Goal: Transaction & Acquisition: Purchase product/service

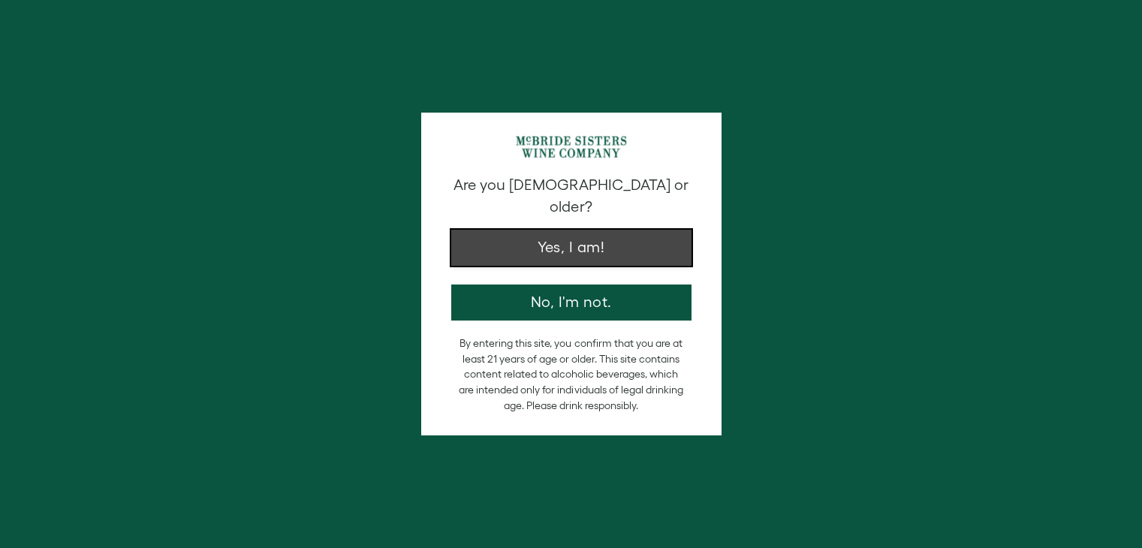
click at [589, 232] on button "Yes, I am!" at bounding box center [571, 248] width 240 height 36
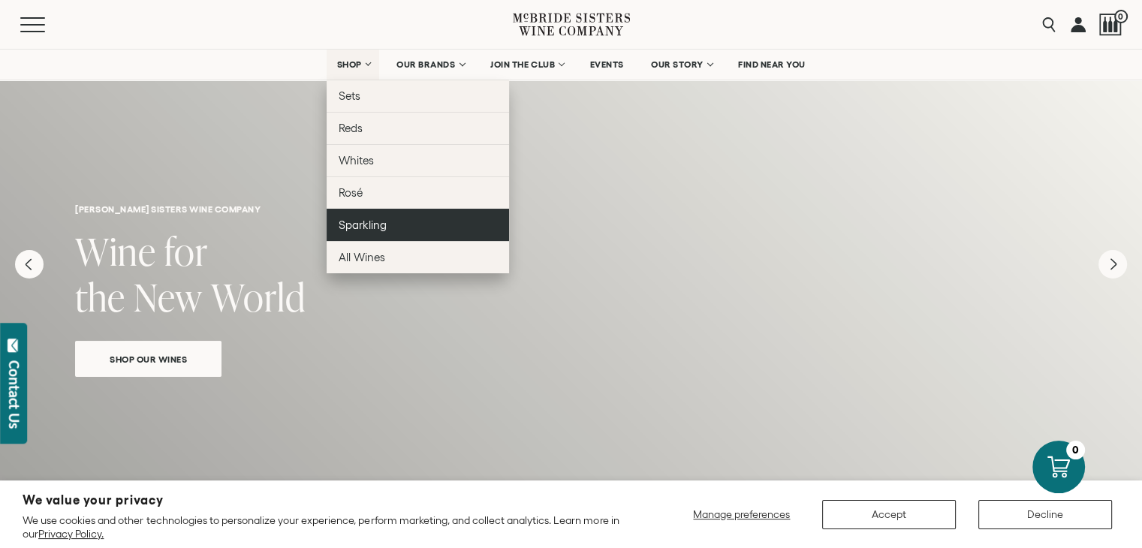
click at [364, 226] on span "Sparkling" at bounding box center [363, 224] width 48 height 13
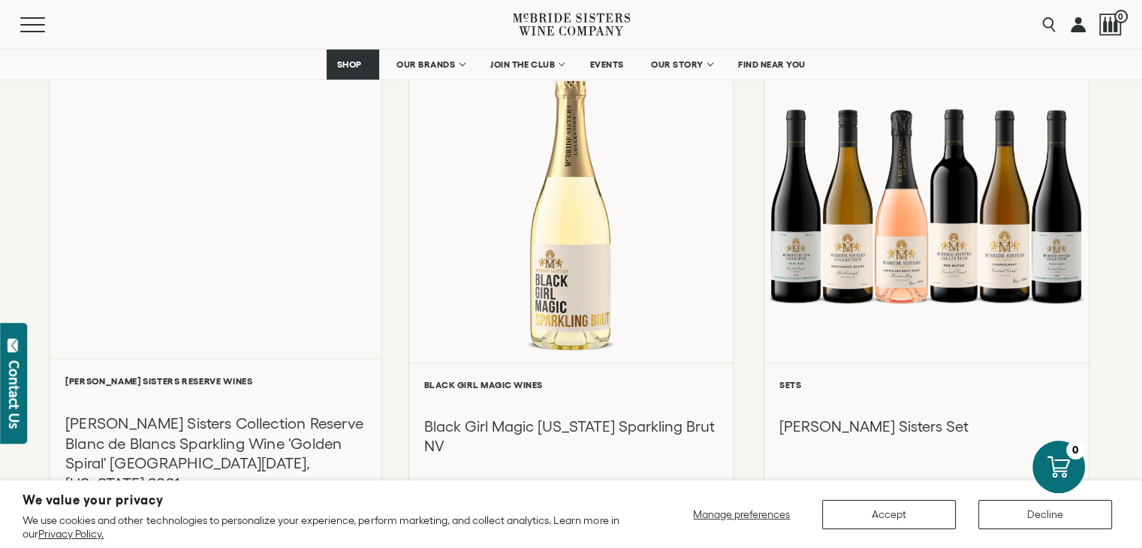
scroll to position [676, 0]
